Goal: Task Accomplishment & Management: Use online tool/utility

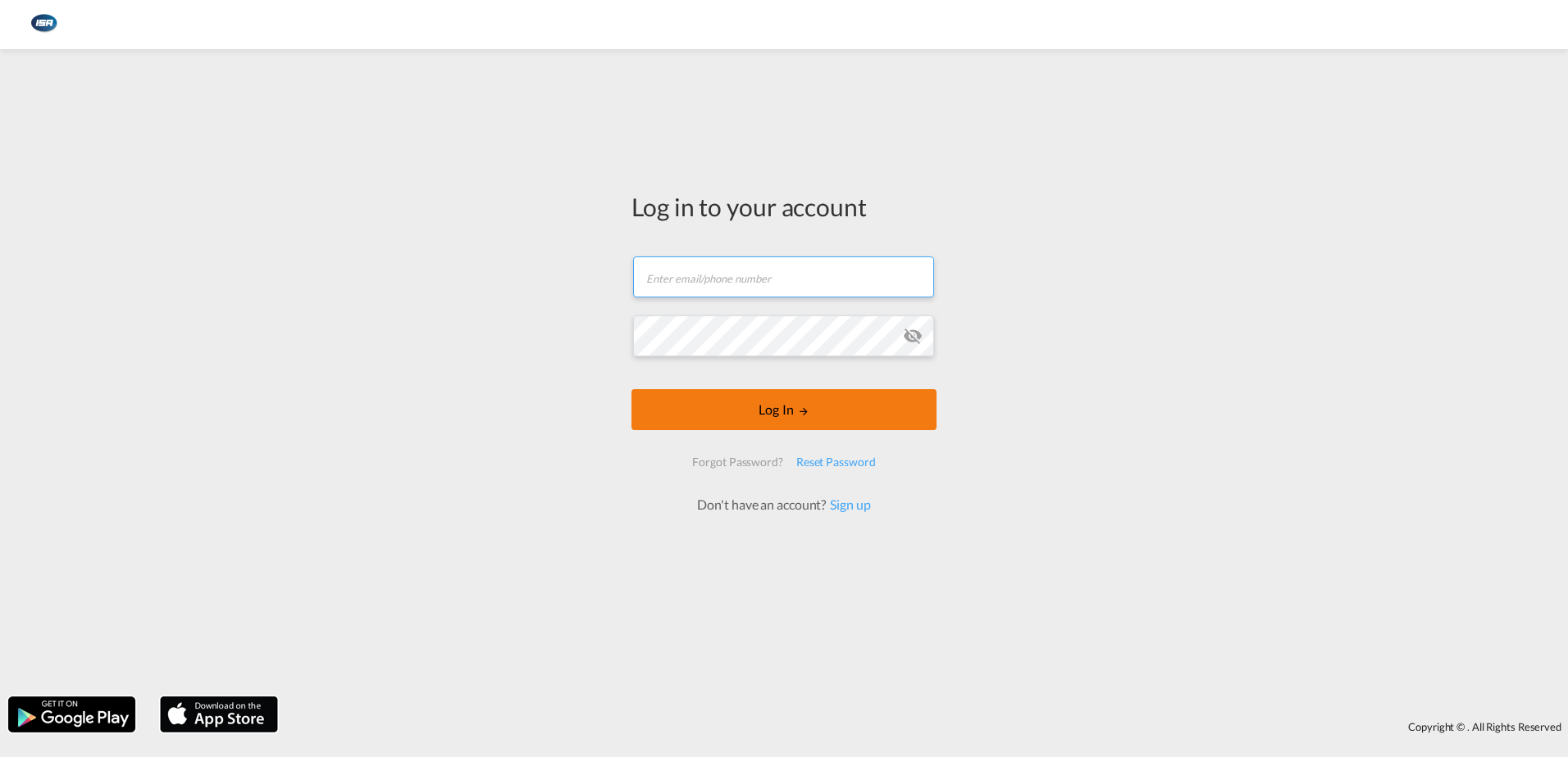
type input "[EMAIL_ADDRESS][DOMAIN_NAME]"
click at [759, 404] on button "Log In" at bounding box center [783, 409] width 305 height 41
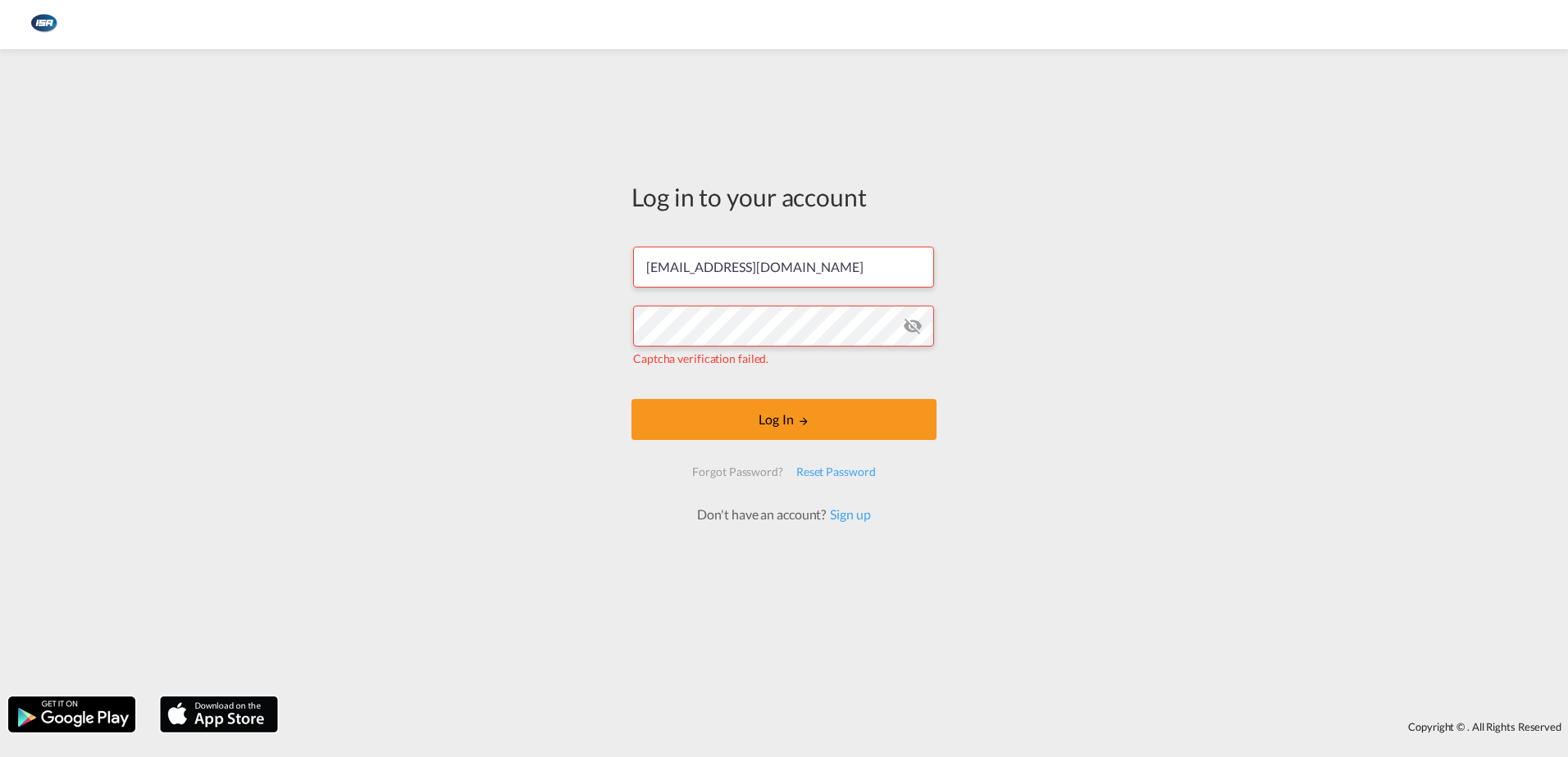
click at [783, 443] on form "[EMAIL_ADDRESS][DOMAIN_NAME] Captcha verification failed. Log In Forgot Passwor…" at bounding box center [783, 377] width 305 height 294
click at [787, 421] on button "Log In" at bounding box center [783, 419] width 305 height 41
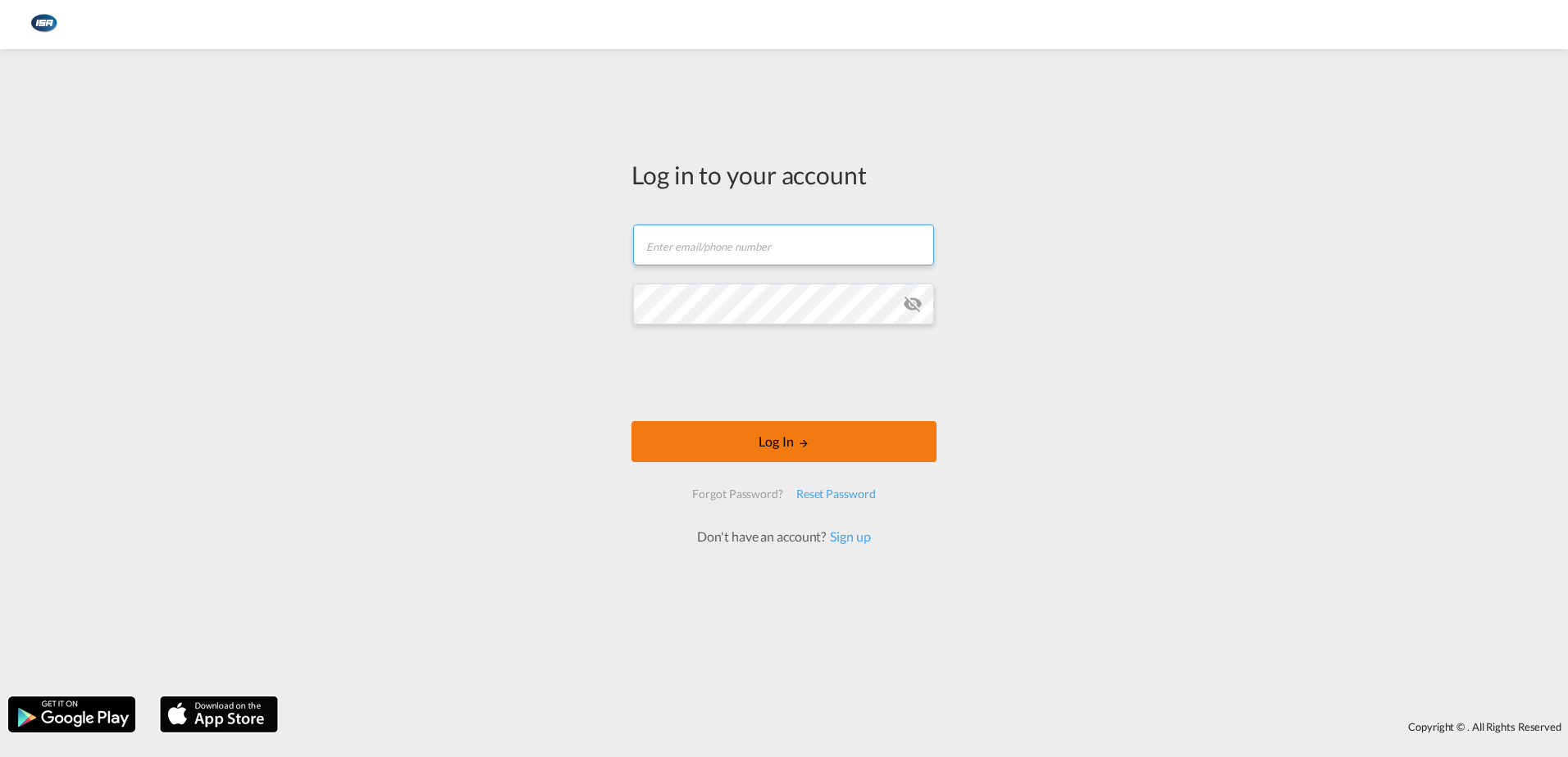
type input "[EMAIL_ADDRESS][DOMAIN_NAME]"
click at [768, 436] on button "Log In" at bounding box center [783, 441] width 305 height 41
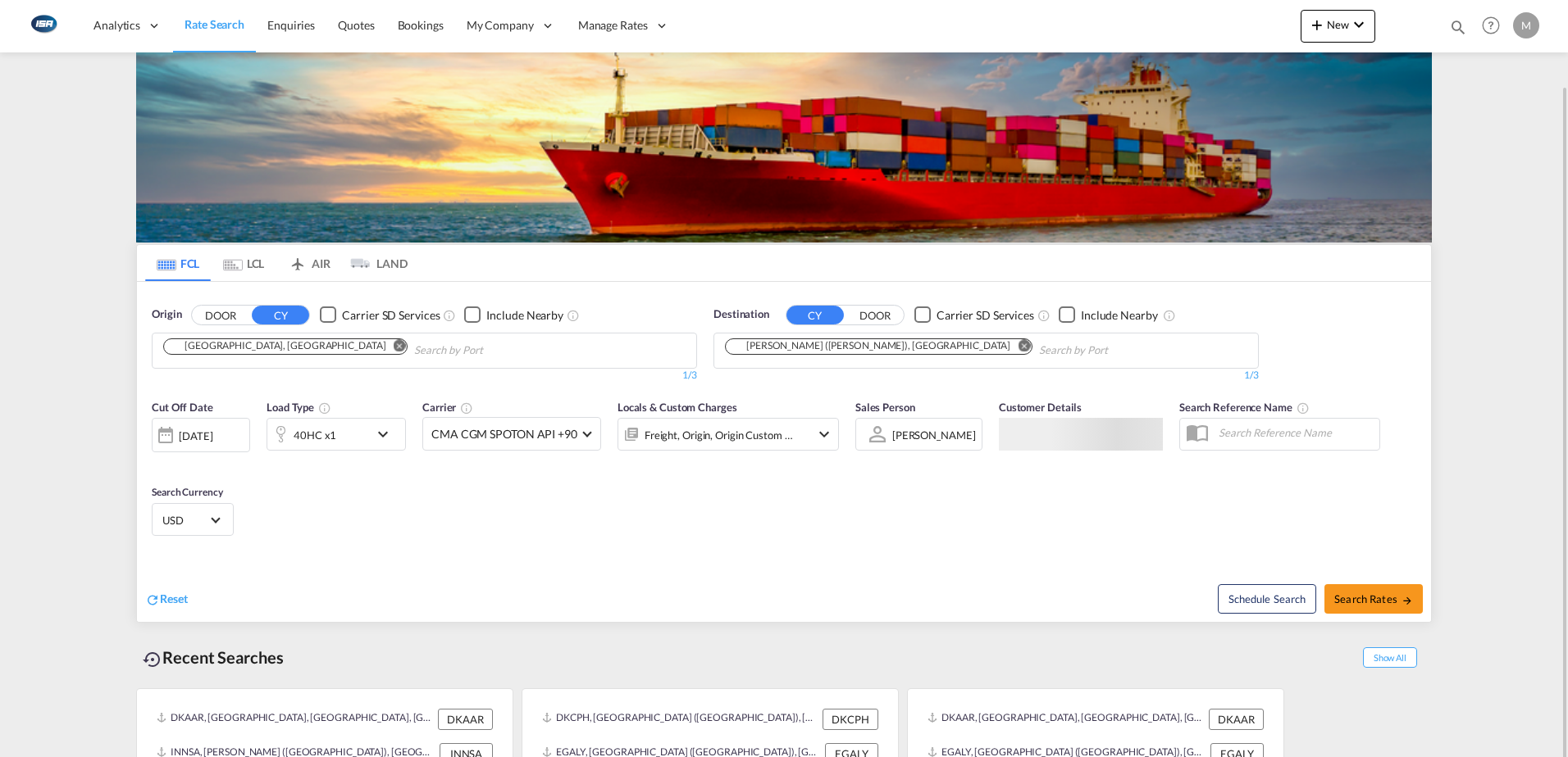
scroll to position [44, 0]
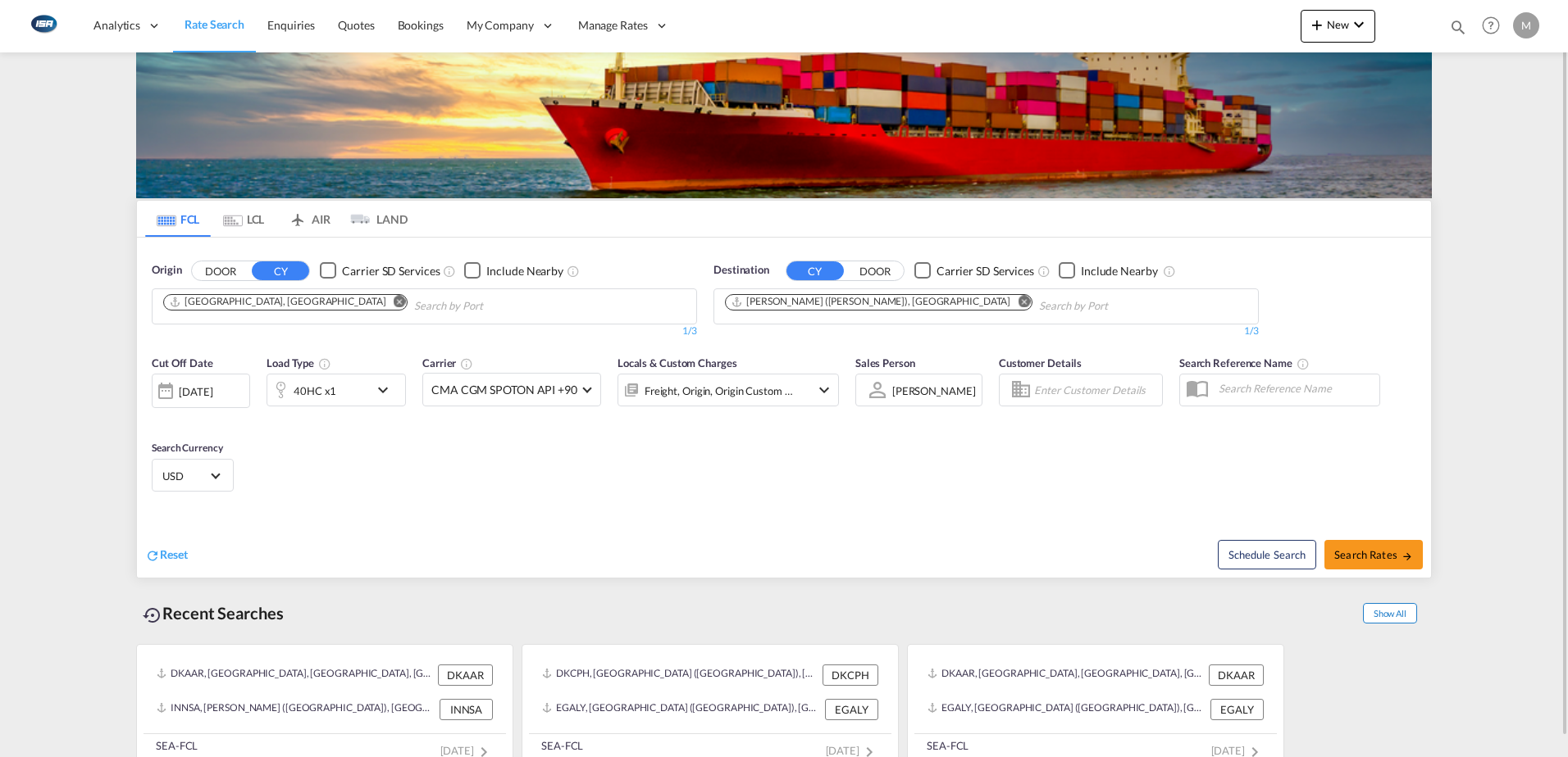
click at [1388, 611] on span "Show All" at bounding box center [1389, 613] width 54 height 20
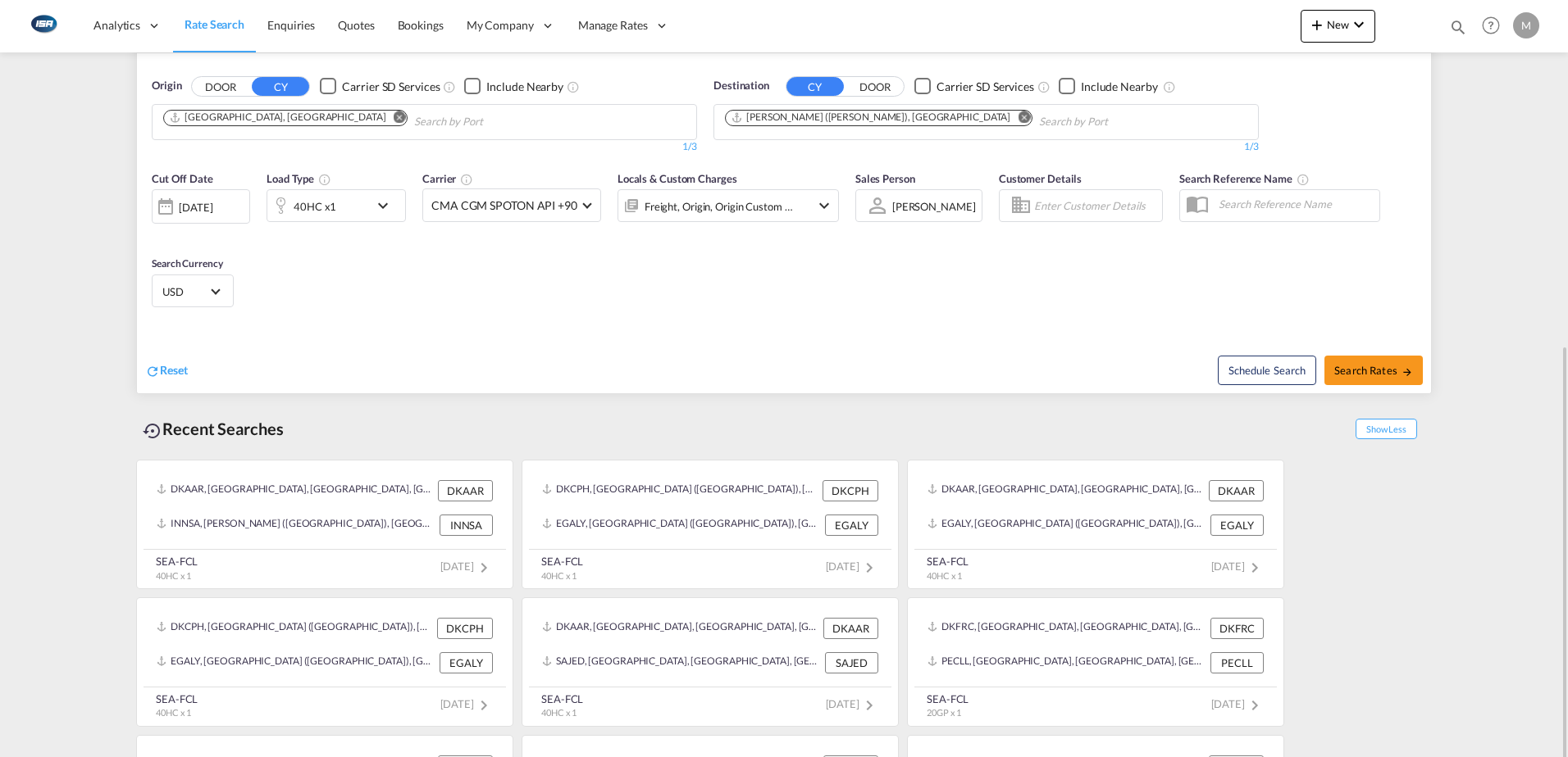
scroll to position [341, 0]
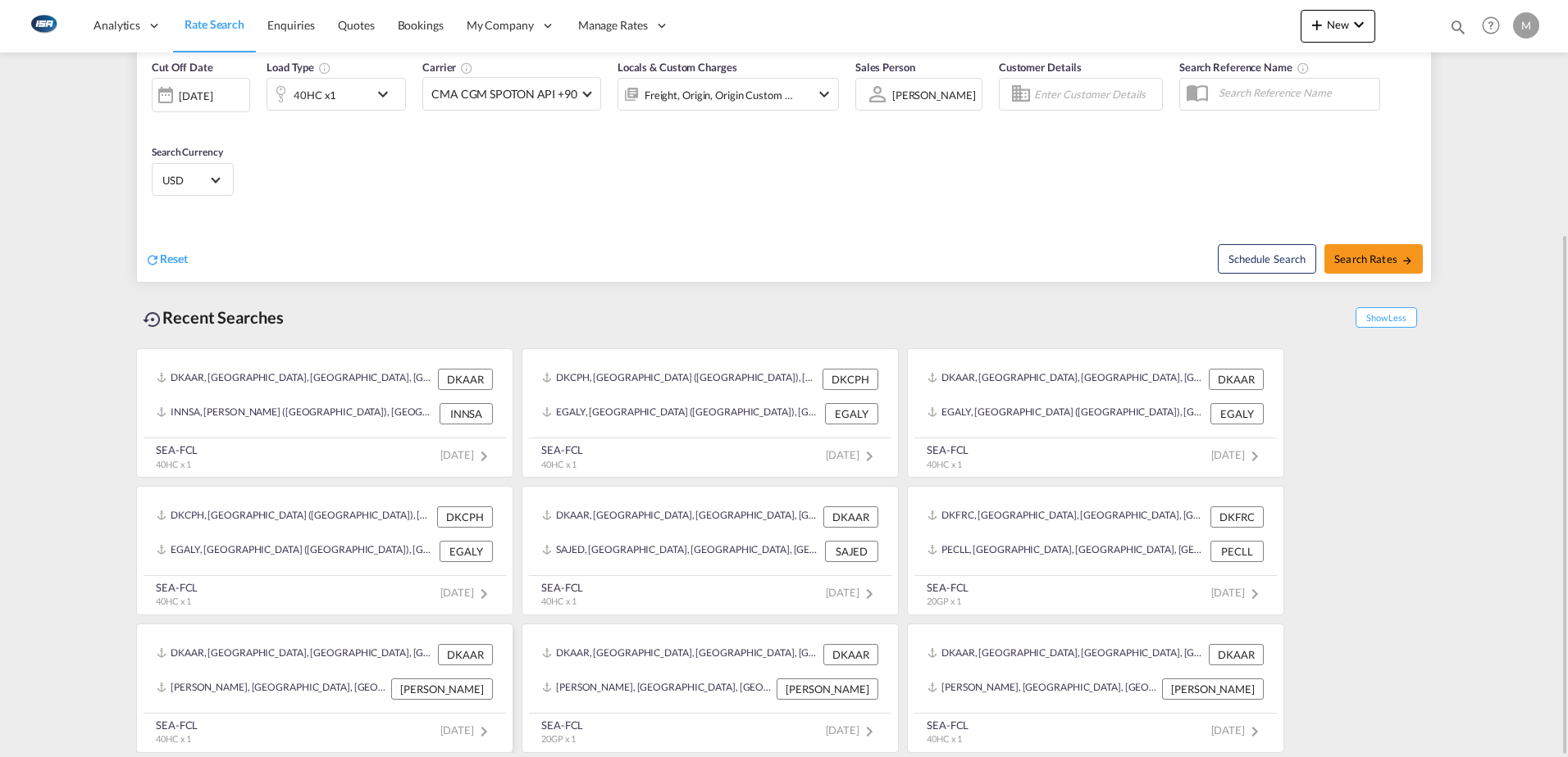
click at [303, 658] on div "DKAAR, Aarhus, Denmark, Northern Europe, Europe" at bounding box center [295, 654] width 278 height 21
